Goal: Transaction & Acquisition: Download file/media

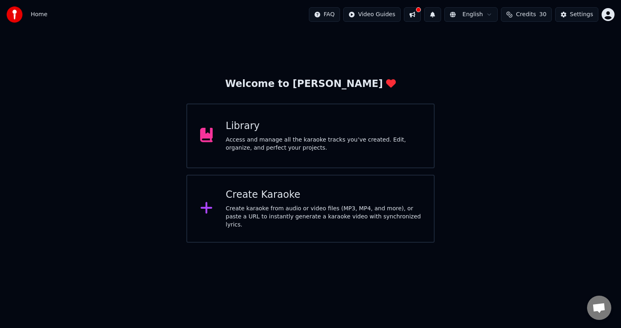
click at [321, 123] on div "Library" at bounding box center [323, 126] width 195 height 13
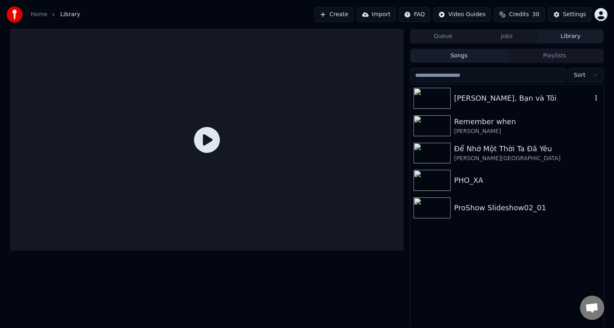
click at [505, 101] on div "[PERSON_NAME], Bạn và Tôi" at bounding box center [523, 98] width 138 height 11
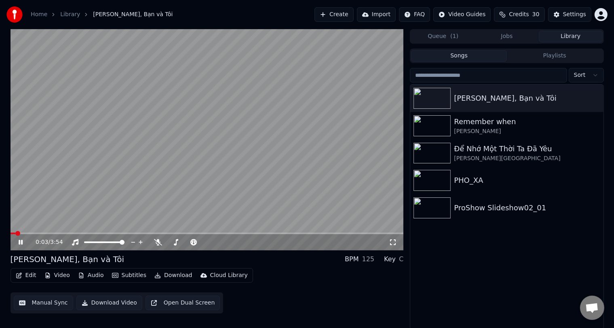
click at [120, 181] on video at bounding box center [208, 139] width 394 height 221
click at [155, 173] on video at bounding box center [208, 139] width 394 height 221
click at [158, 241] on icon at bounding box center [158, 242] width 8 height 6
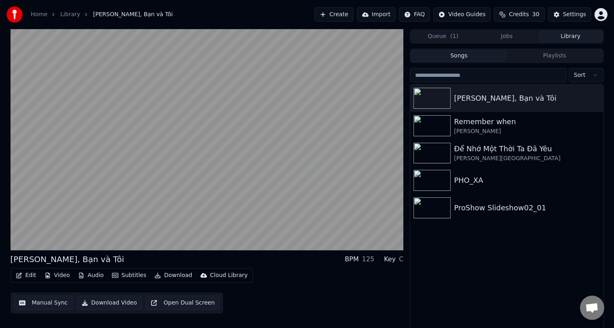
click at [180, 208] on video at bounding box center [208, 139] width 394 height 221
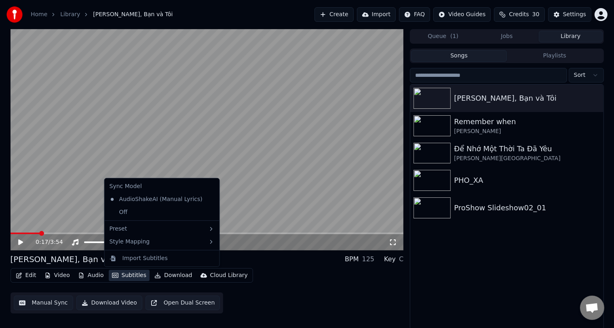
click at [131, 276] on button "Subtitles" at bounding box center [129, 275] width 41 height 11
click at [298, 307] on div "Edit Video Audio Subtitles Download Cloud Library Manual Sync Download Video Op…" at bounding box center [208, 290] width 394 height 45
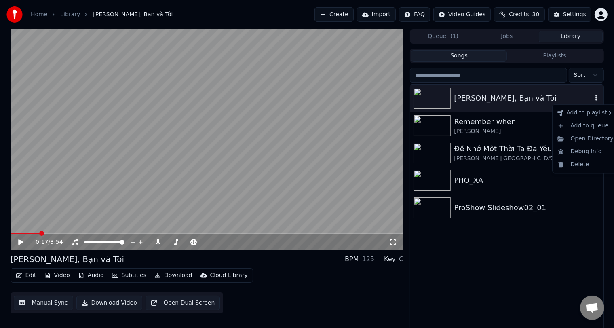
click at [595, 98] on icon "button" at bounding box center [596, 98] width 8 height 6
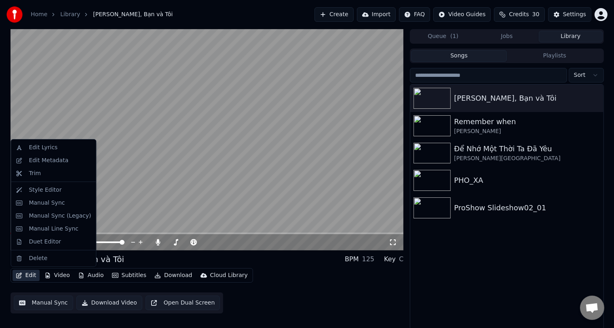
click at [29, 275] on button "Edit" at bounding box center [26, 275] width 27 height 11
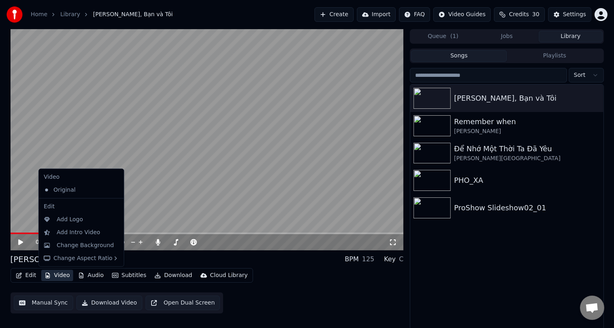
click at [61, 273] on button "Video" at bounding box center [57, 275] width 32 height 11
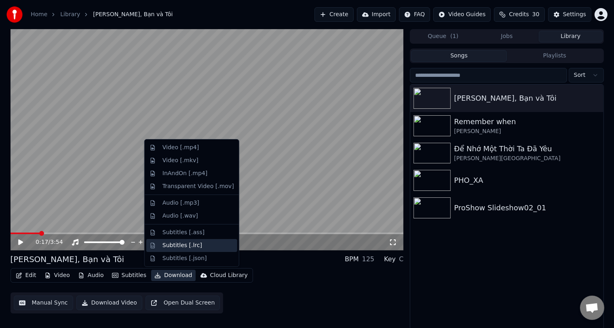
click at [173, 248] on div "Subtitles [.lrc]" at bounding box center [183, 245] width 40 height 8
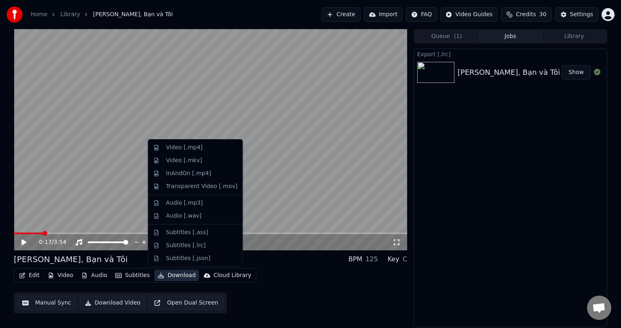
click at [175, 276] on button "Download" at bounding box center [176, 275] width 44 height 11
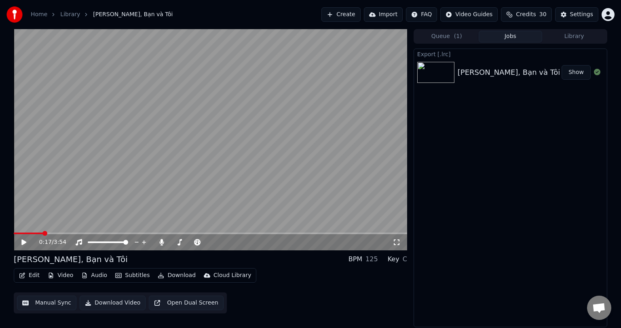
click at [511, 225] on div "Export [.lrc] [PERSON_NAME], Bạn và Tôi Show" at bounding box center [511, 188] width 194 height 279
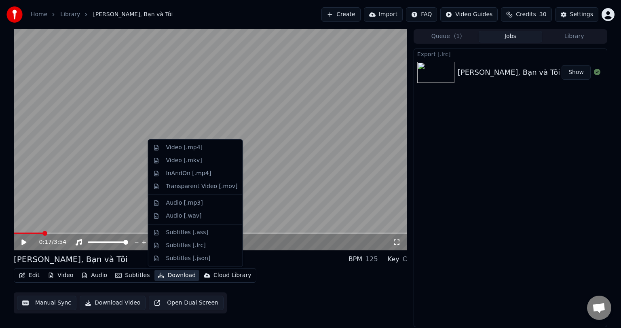
click at [176, 275] on button "Download" at bounding box center [176, 275] width 44 height 11
click at [179, 231] on div "Subtitles [.ass]" at bounding box center [187, 232] width 42 height 8
click at [181, 275] on button "Download" at bounding box center [176, 275] width 44 height 11
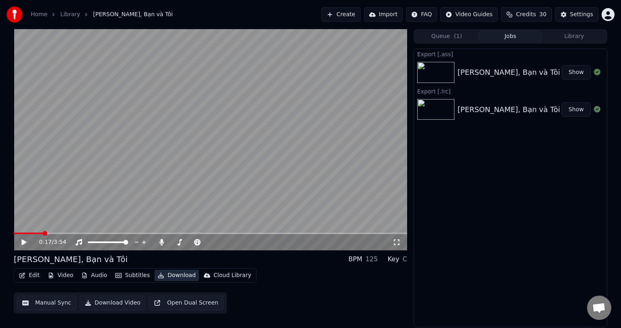
click at [181, 275] on button "Download" at bounding box center [176, 275] width 44 height 11
